Goal: Information Seeking & Learning: Understand process/instructions

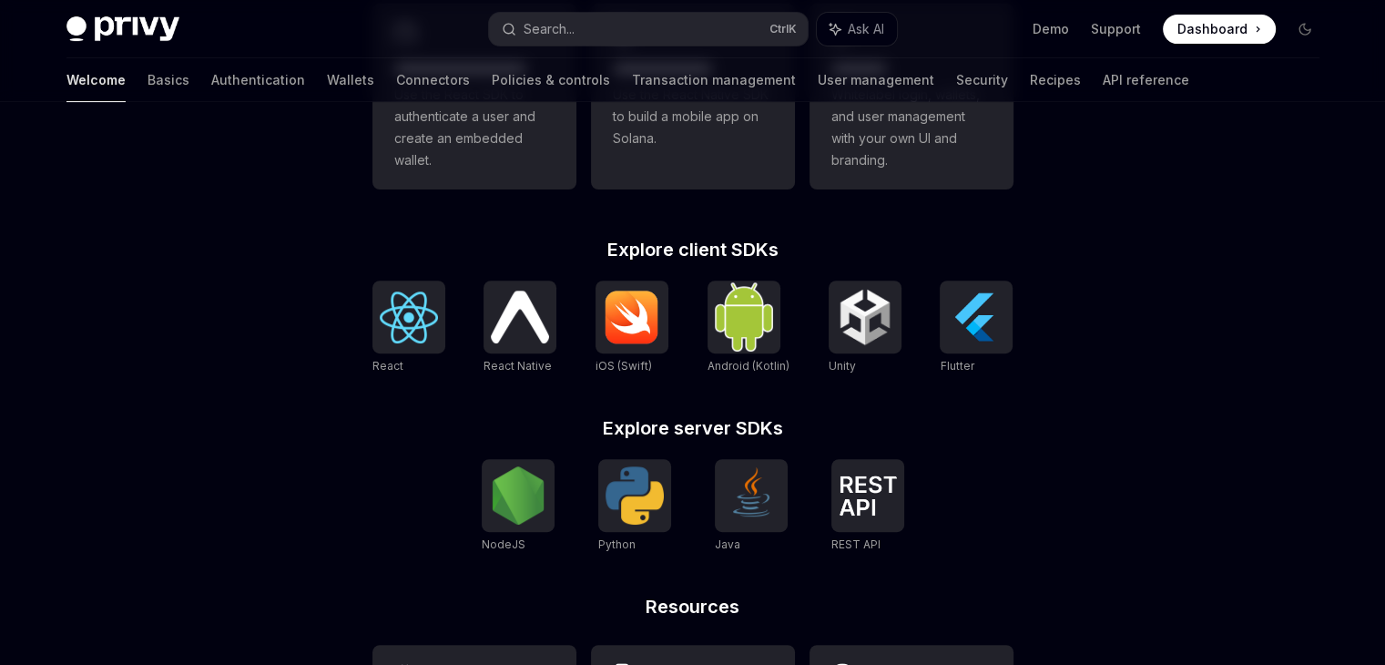
scroll to position [783, 0]
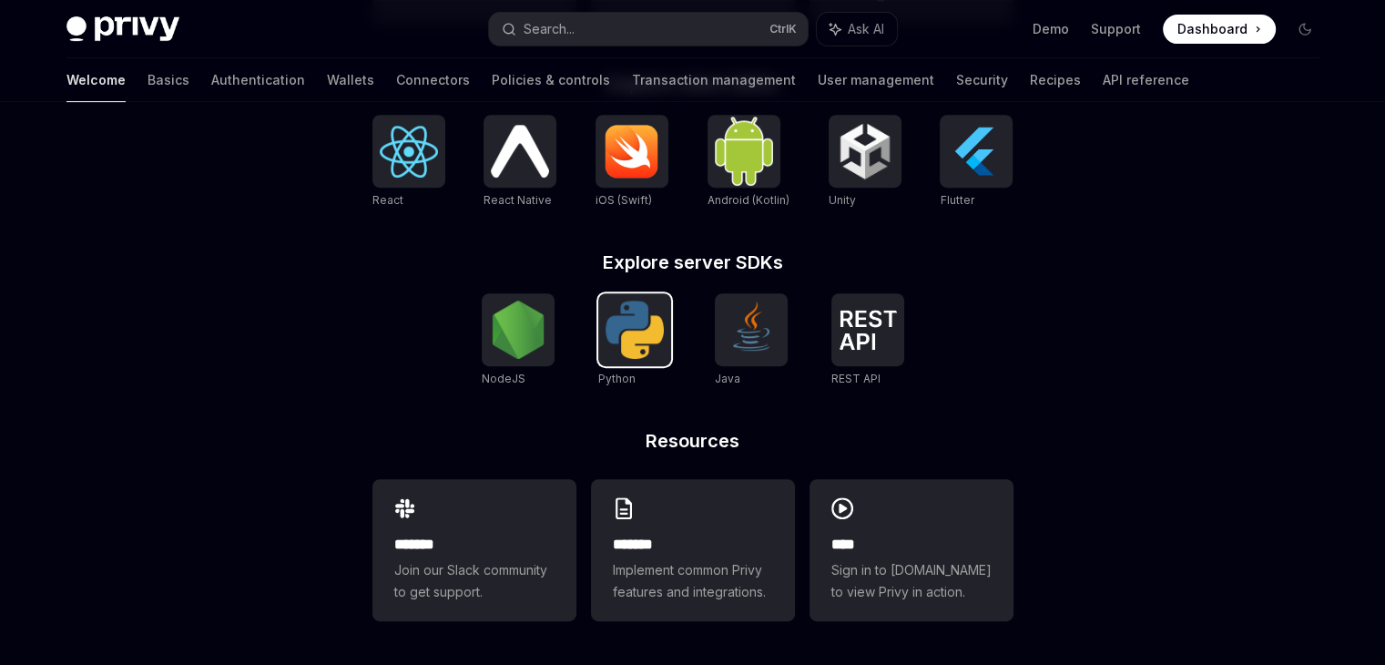
click at [640, 317] on img at bounding box center [634, 329] width 58 height 58
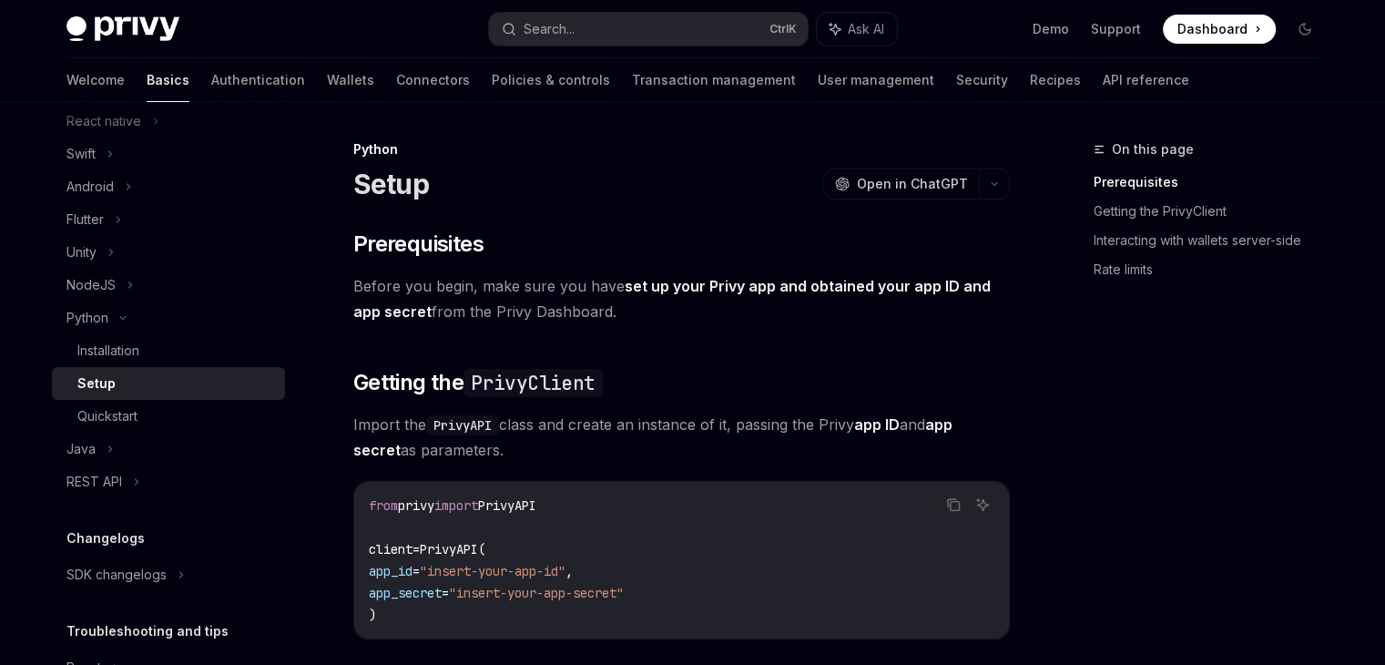
scroll to position [182, 0]
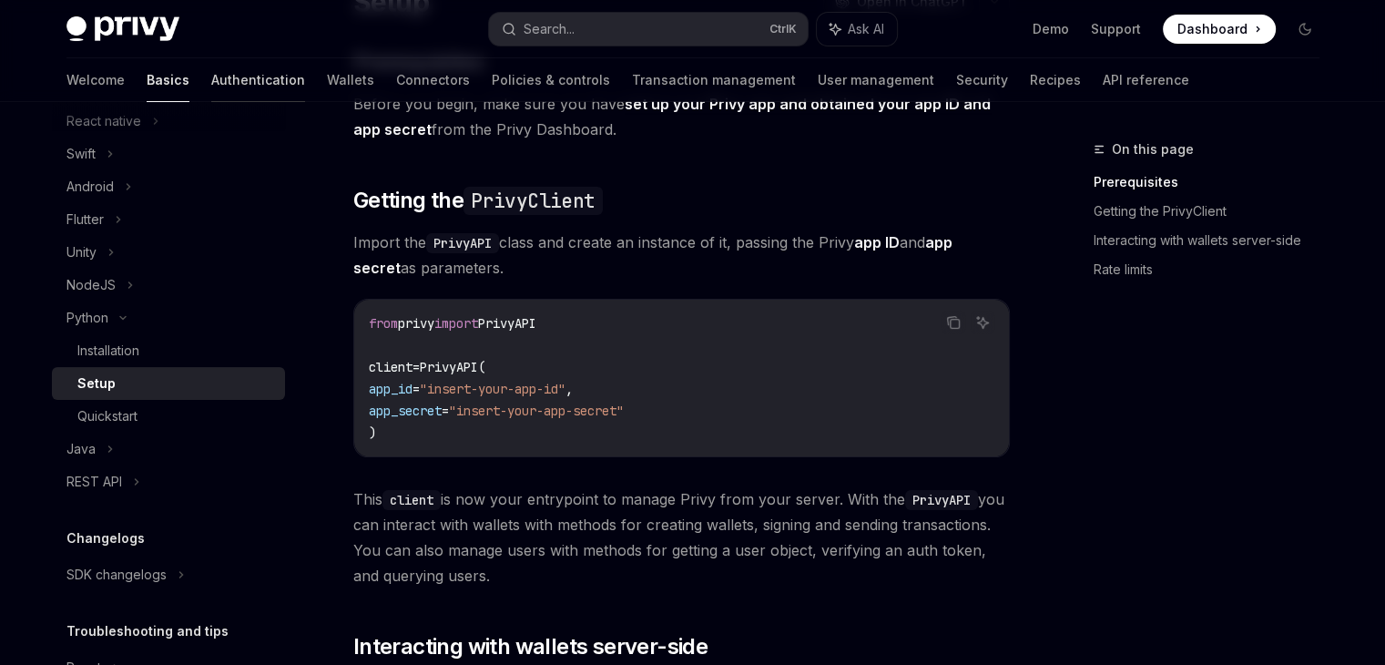
click at [211, 90] on link "Authentication" at bounding box center [258, 80] width 94 height 44
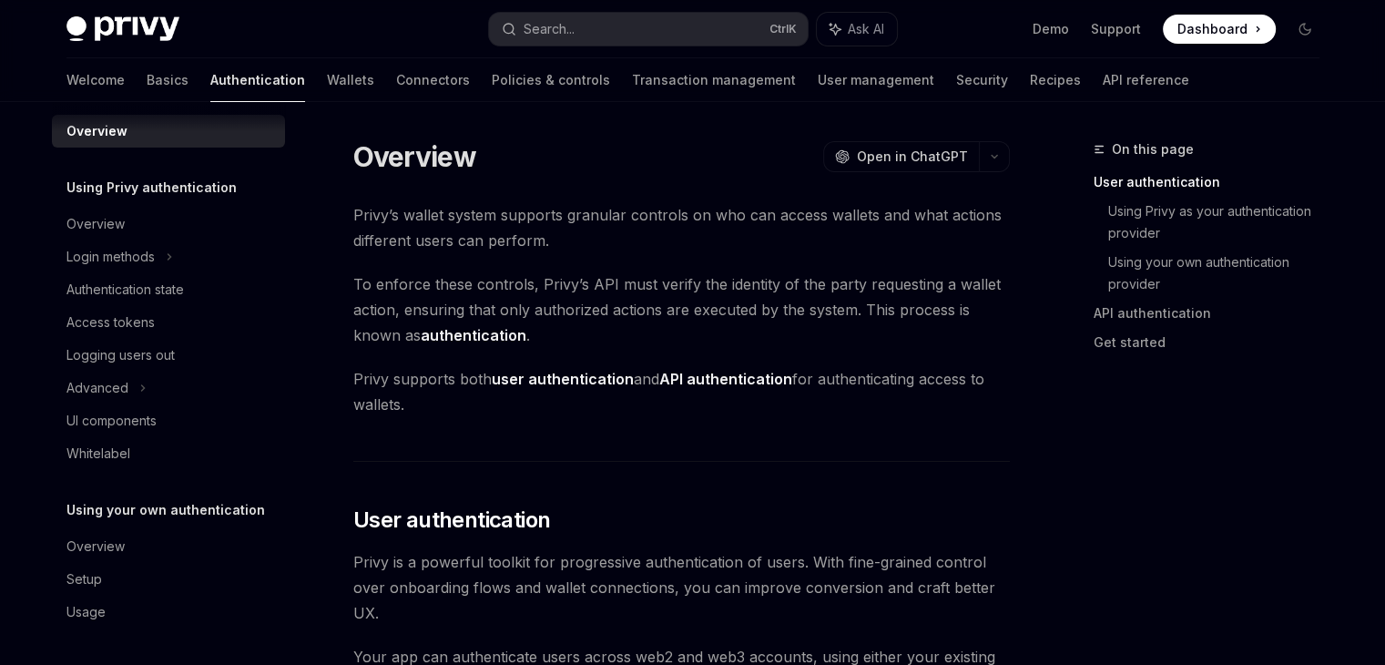
scroll to position [16, 0]
click at [146, 326] on div "Access tokens" at bounding box center [110, 322] width 88 height 22
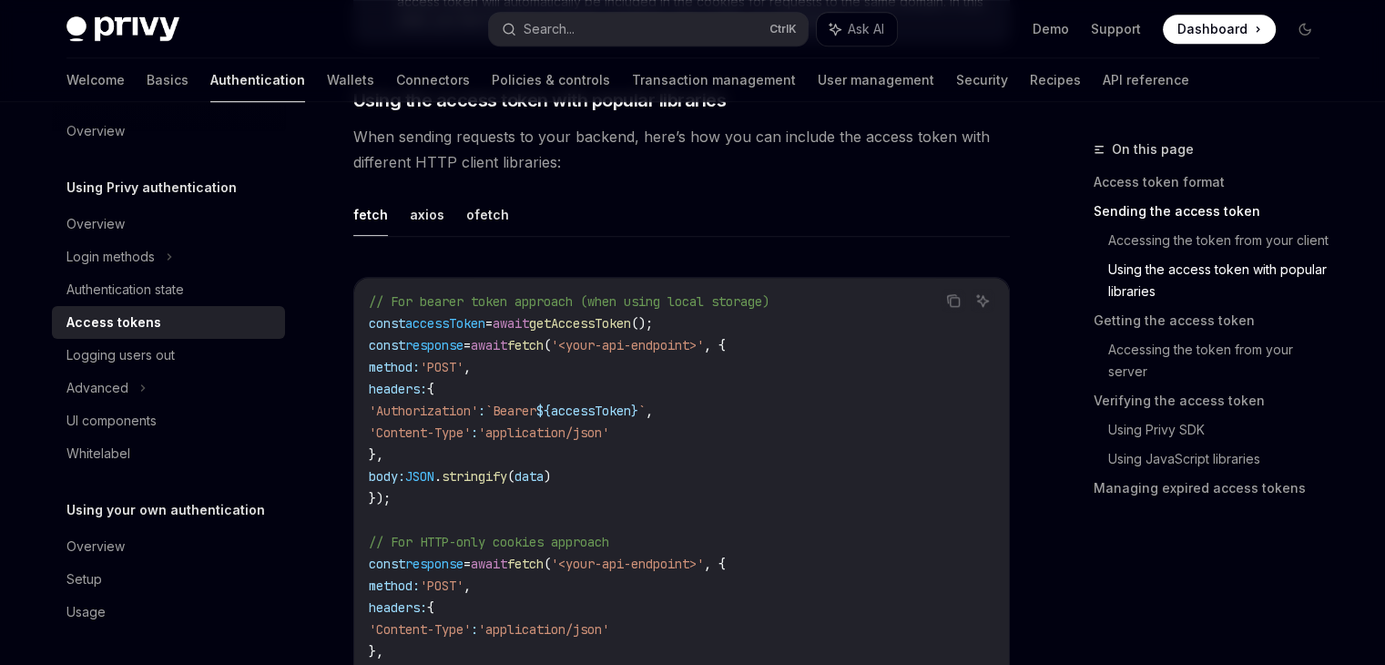
scroll to position [1573, 0]
click at [435, 216] on button "axios" at bounding box center [427, 214] width 35 height 43
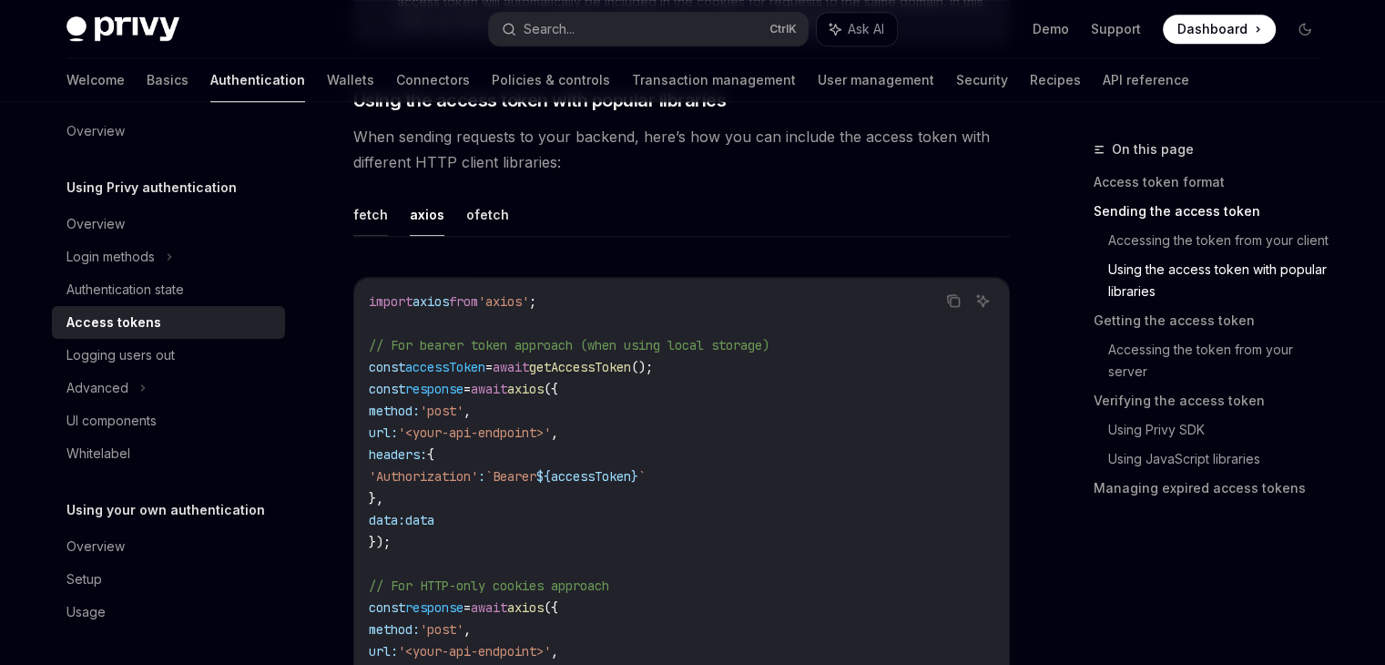
click at [356, 208] on button "fetch" at bounding box center [370, 214] width 35 height 43
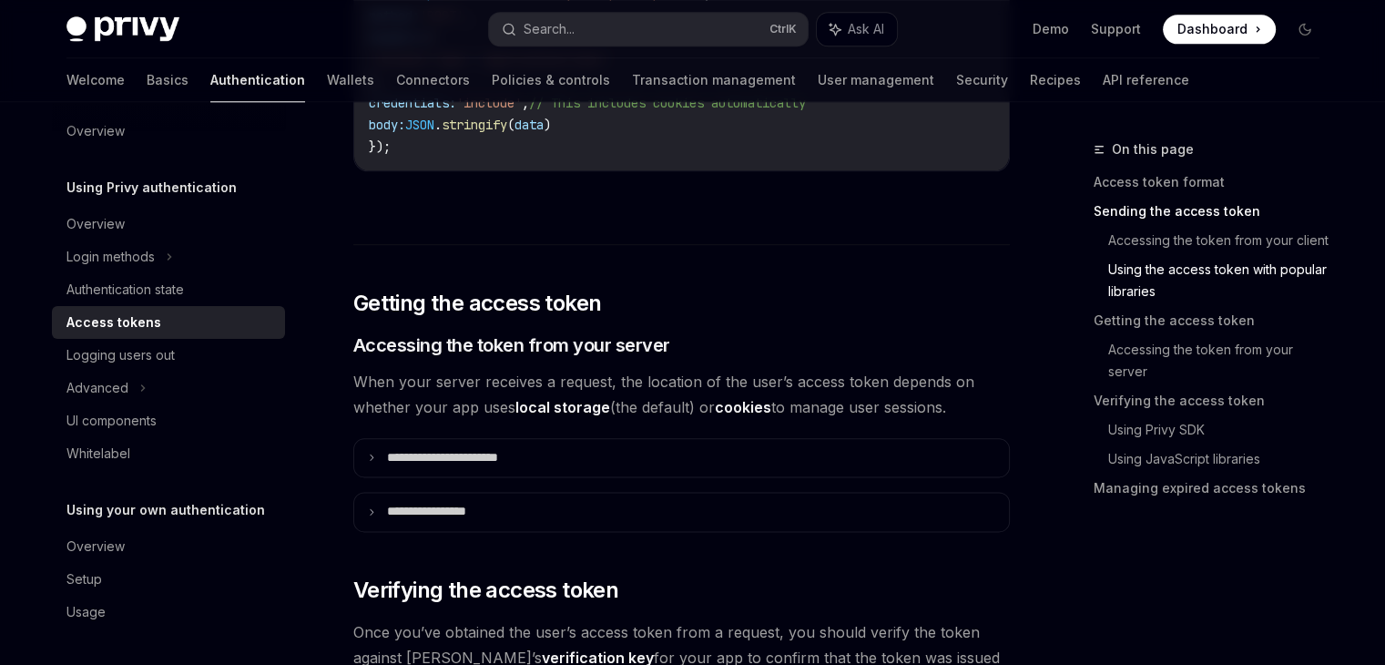
scroll to position [2152, 0]
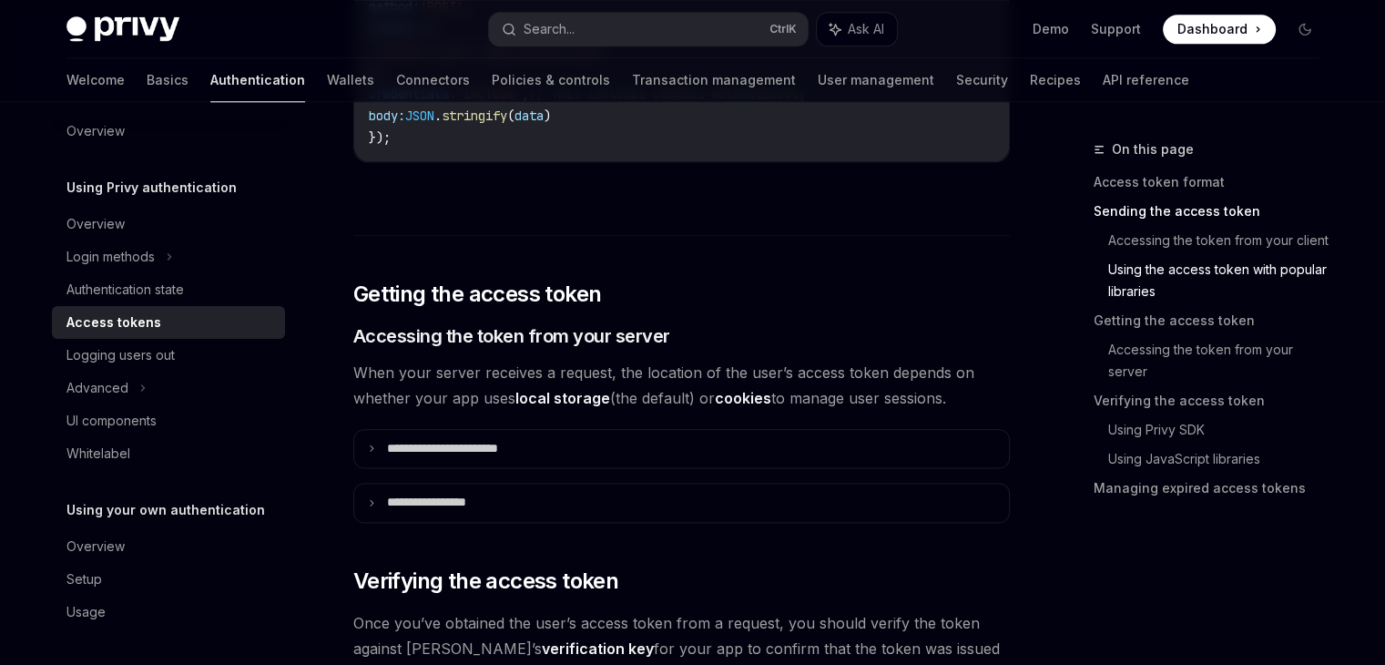
click at [568, 494] on summary "**********" at bounding box center [681, 502] width 655 height 38
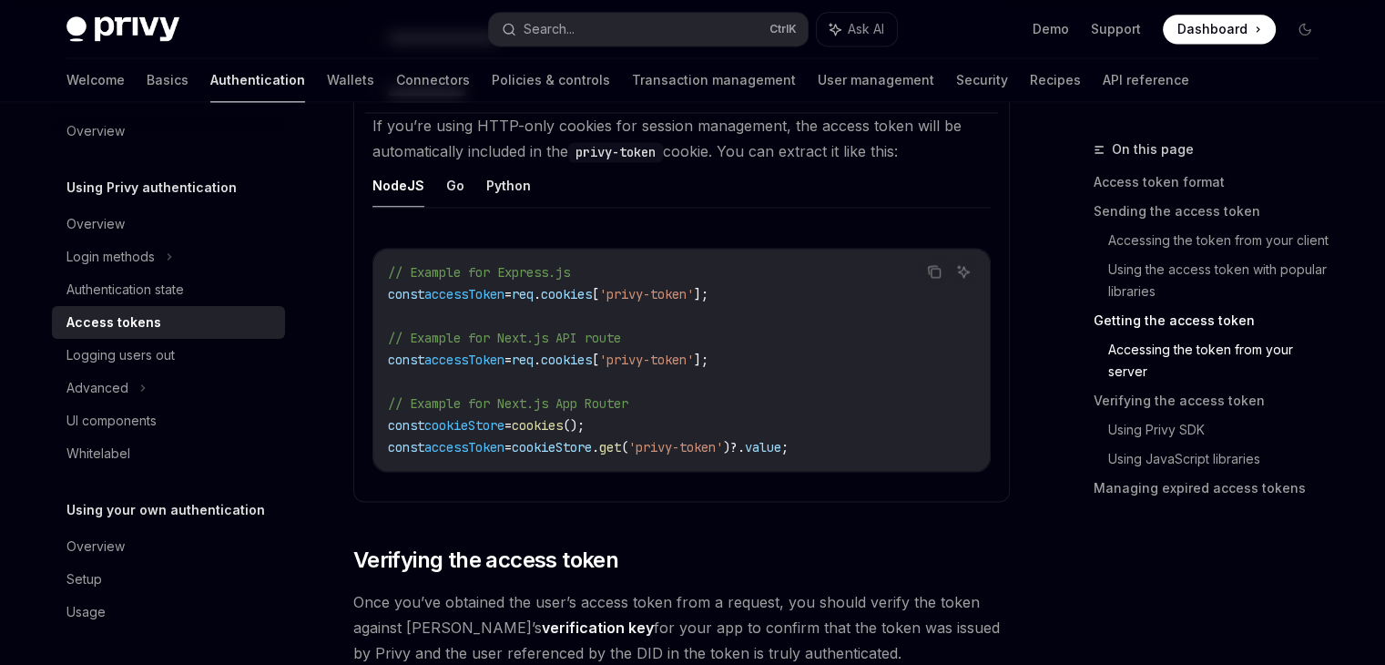
scroll to position [2560, 0]
click at [500, 181] on button "Python" at bounding box center [508, 187] width 45 height 43
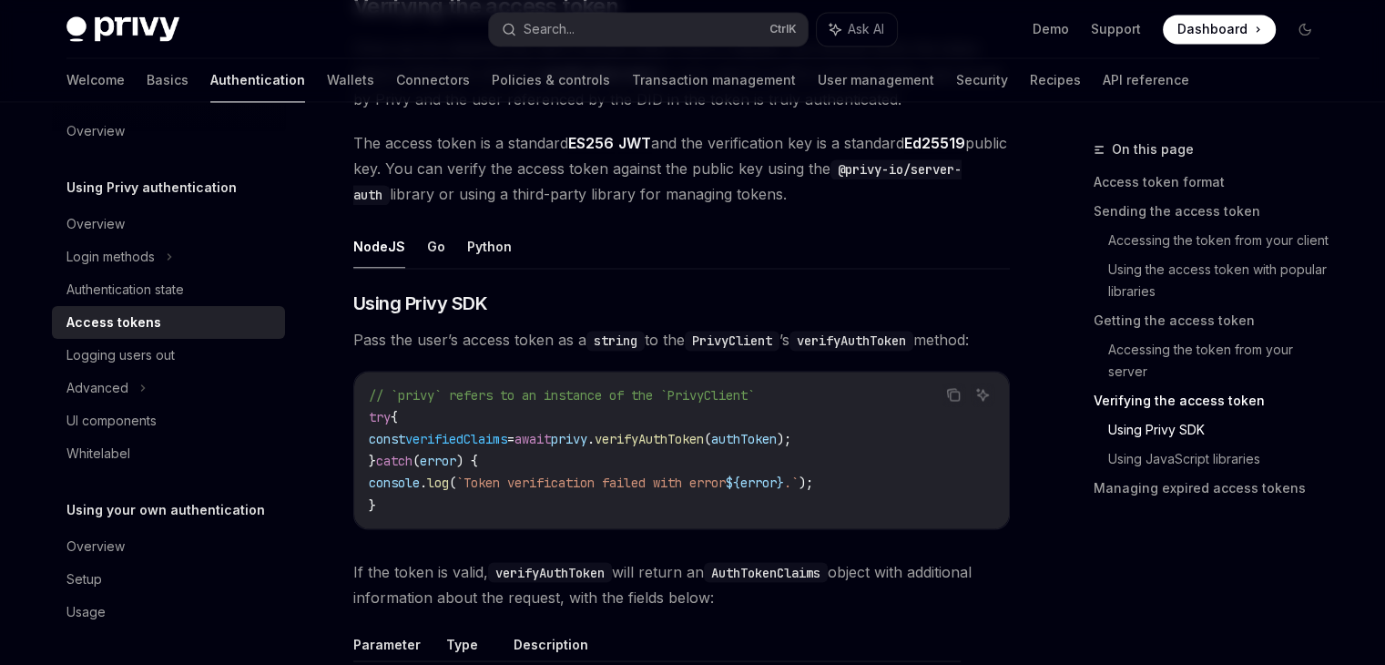
scroll to position [2993, 0]
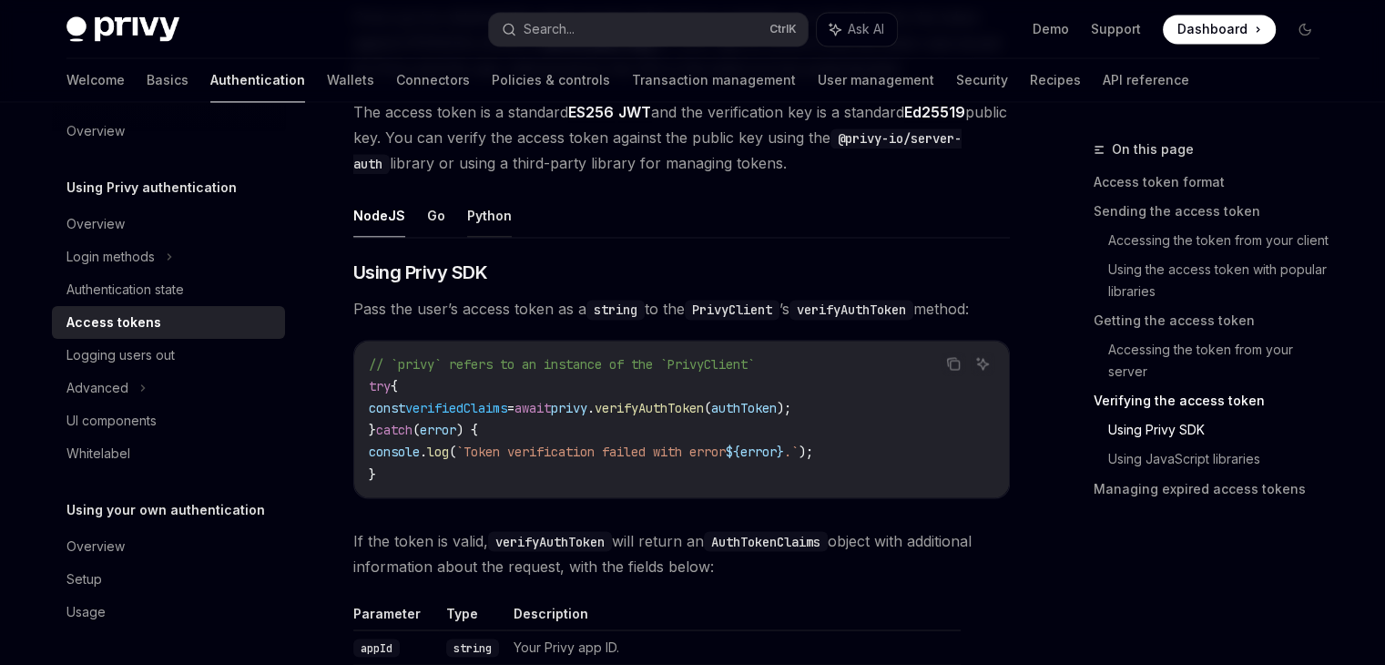
click at [470, 214] on button "Python" at bounding box center [489, 215] width 45 height 43
type textarea "*"
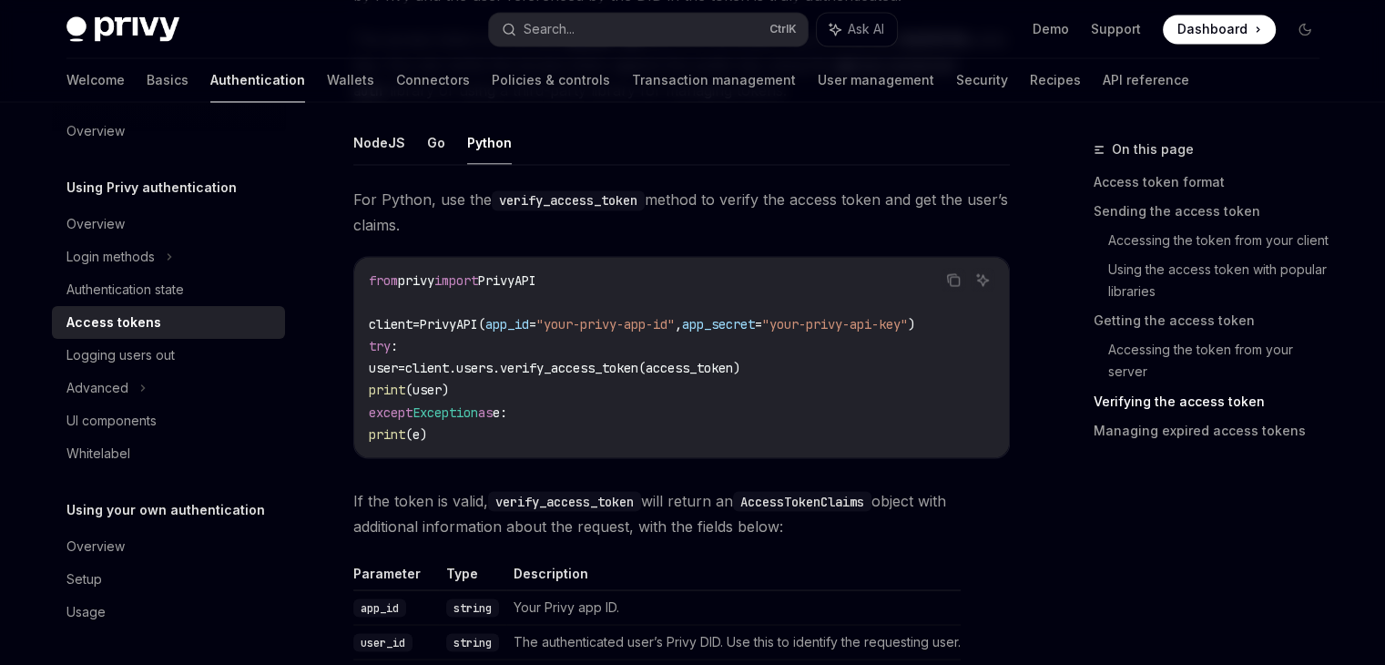
scroll to position [3066, 0]
